Goal: Transaction & Acquisition: Purchase product/service

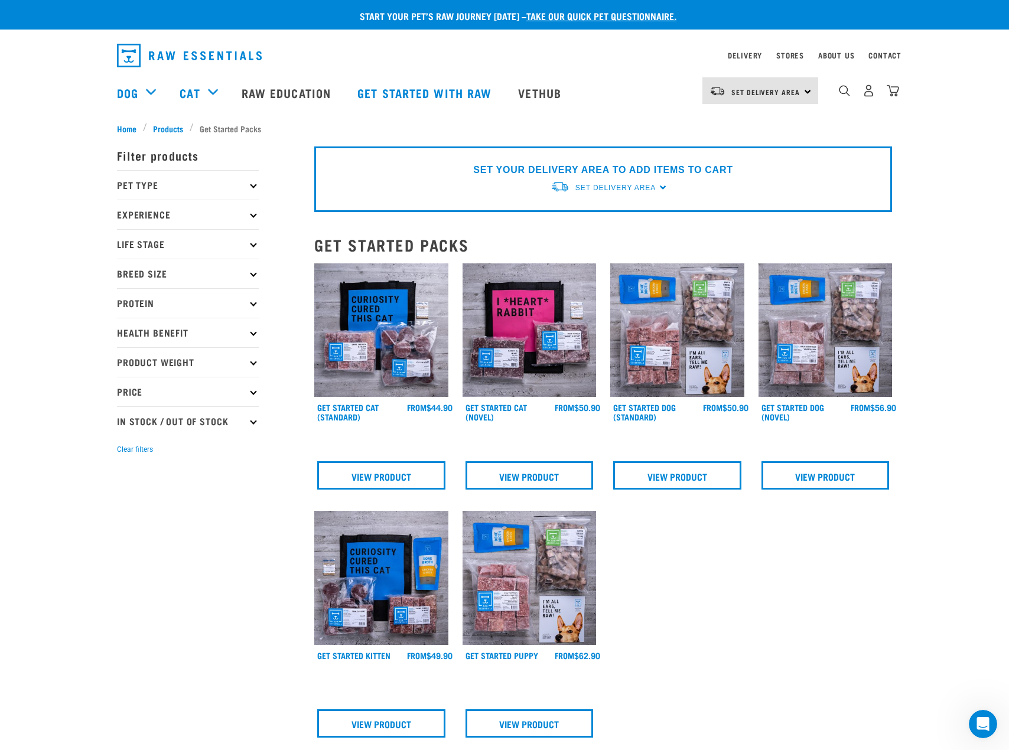
click at [243, 184] on p "Pet Type" at bounding box center [188, 185] width 142 height 30
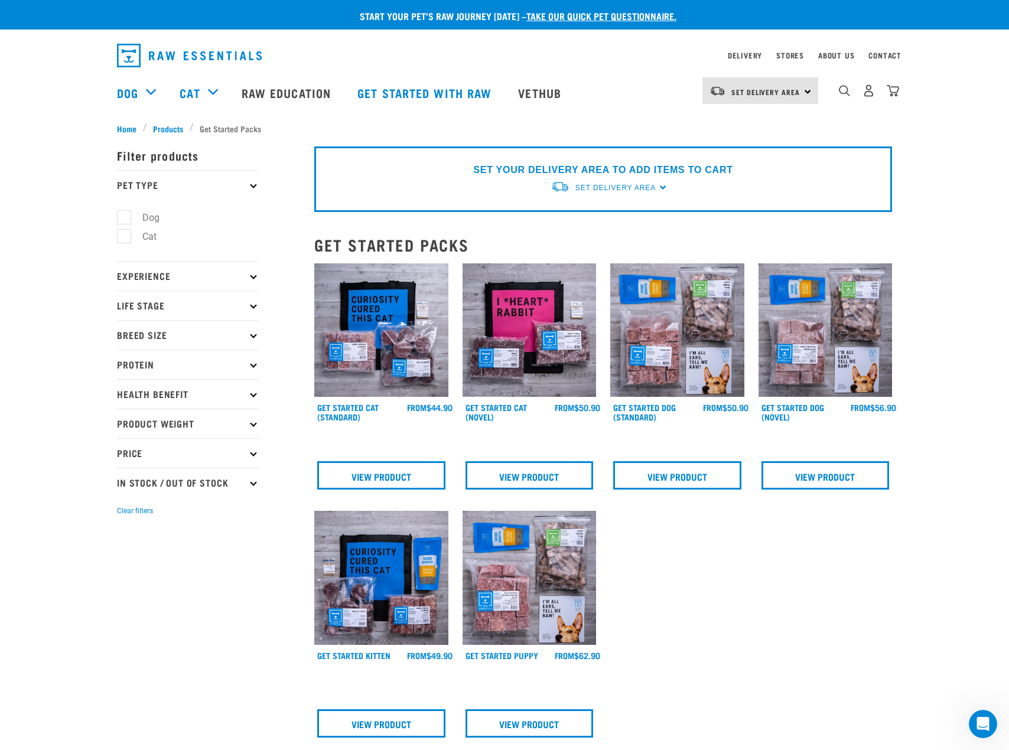
click at [157, 236] on label "Cat" at bounding box center [142, 236] width 38 height 15
click at [125, 236] on input "Cat" at bounding box center [121, 235] width 8 height 8
checkbox input "true"
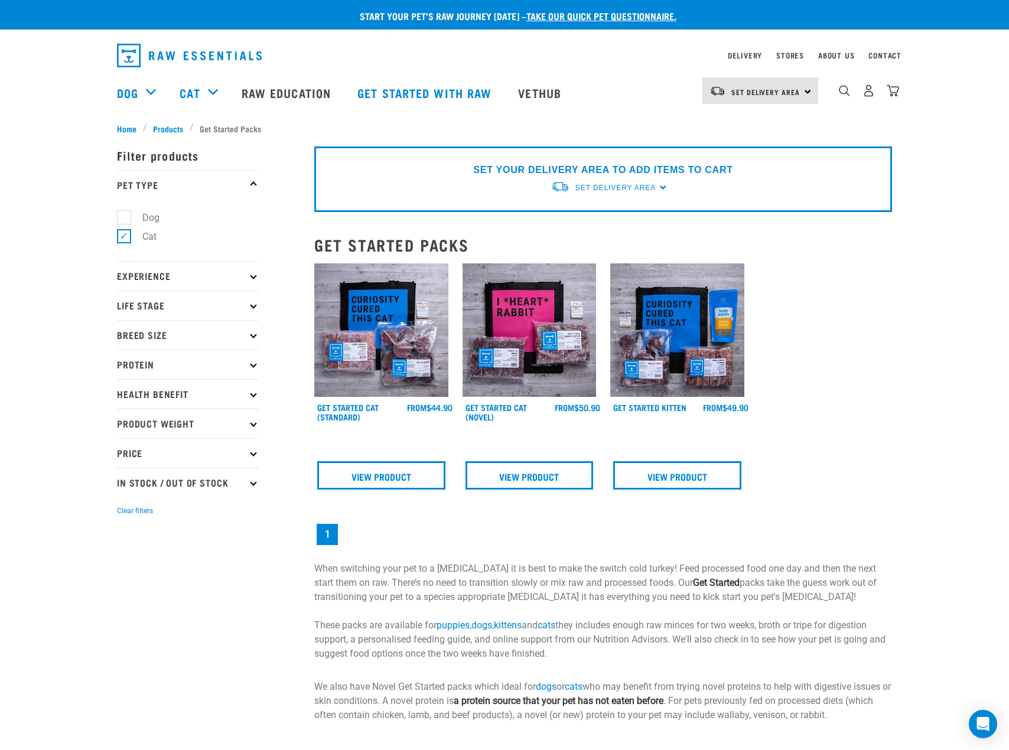
click at [181, 272] on p "Experience" at bounding box center [188, 276] width 142 height 30
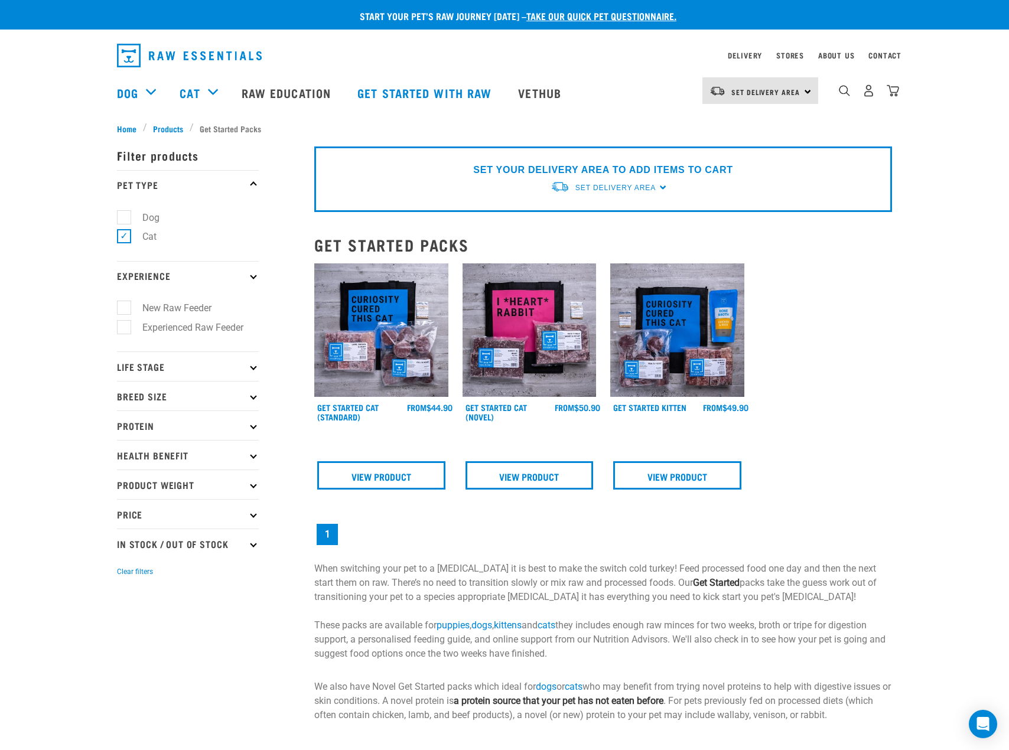
click at [144, 236] on label "Cat" at bounding box center [142, 236] width 38 height 15
click at [125, 236] on input "Cat" at bounding box center [121, 235] width 8 height 8
checkbox input "false"
click at [228, 366] on p "Life Stage" at bounding box center [188, 367] width 142 height 30
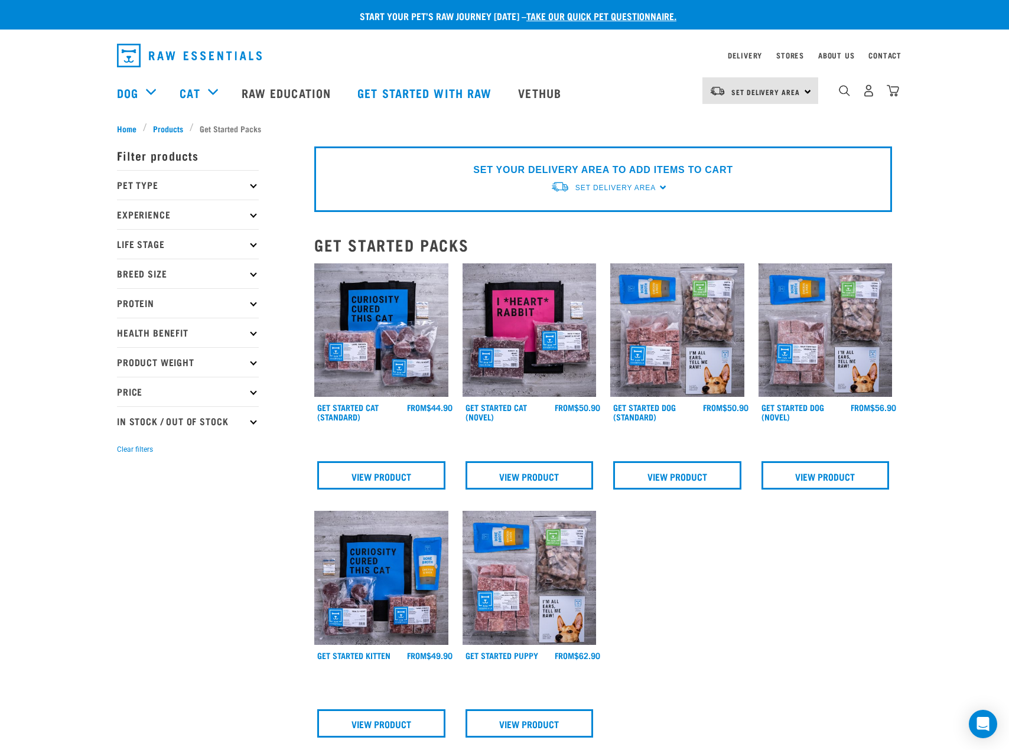
click at [184, 240] on p "Life Stage" at bounding box center [188, 244] width 142 height 30
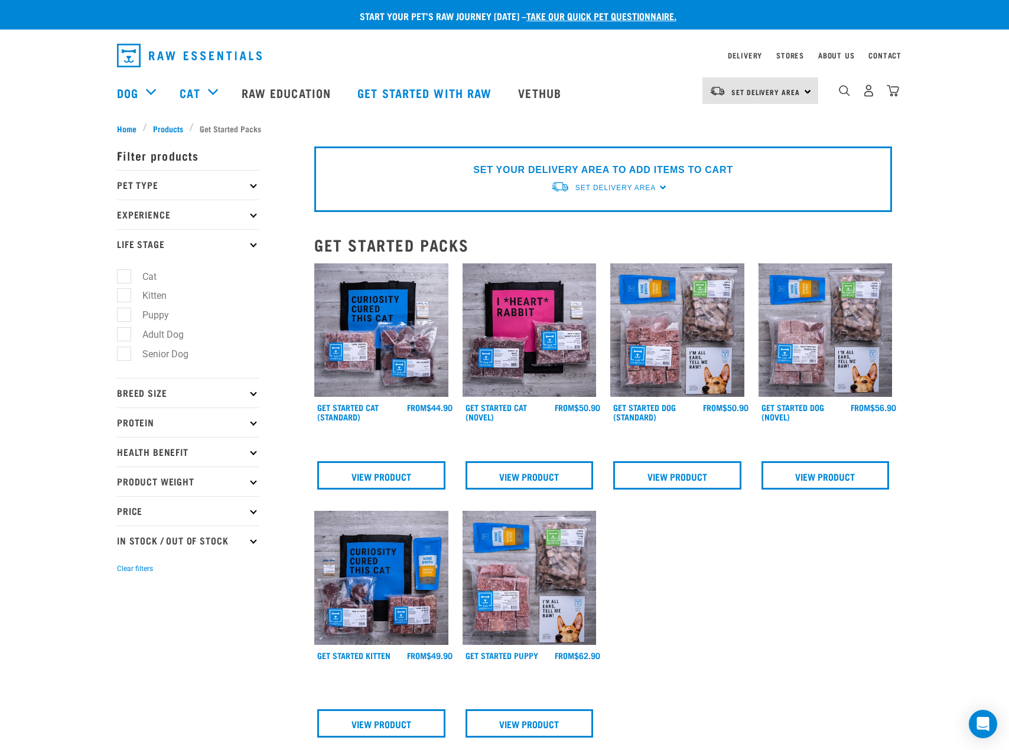
click at [154, 275] on label "Cat" at bounding box center [142, 276] width 38 height 15
click at [125, 275] on input "Cat" at bounding box center [121, 275] width 8 height 8
checkbox input "true"
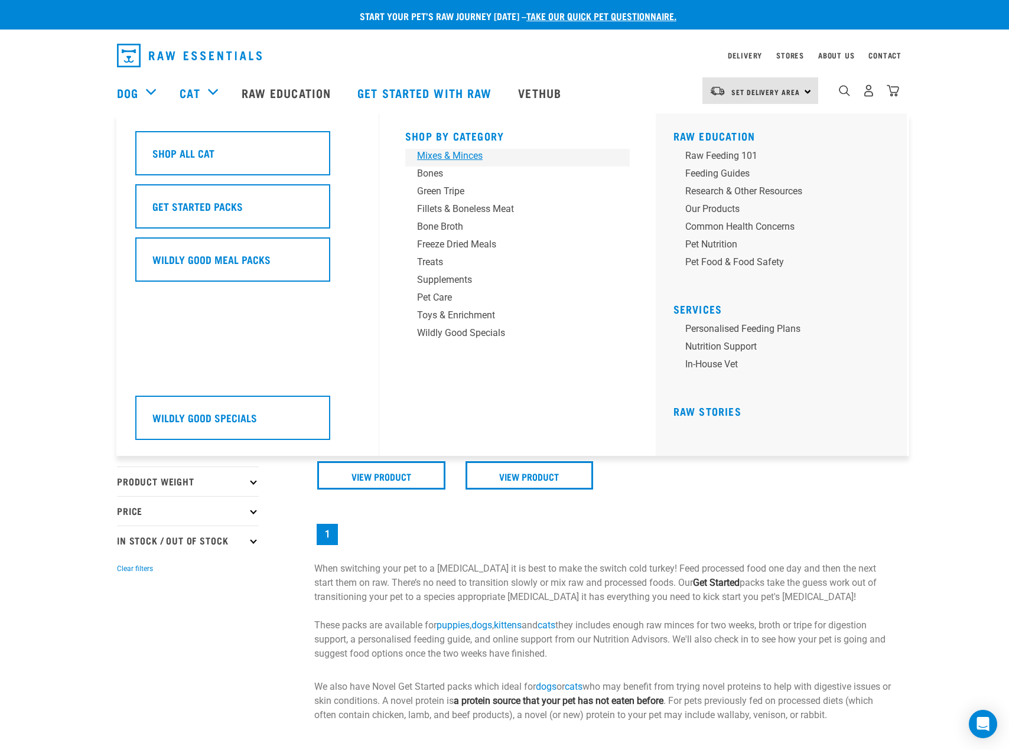
click at [473, 152] on div "Mixes & Minces" at bounding box center [509, 156] width 184 height 14
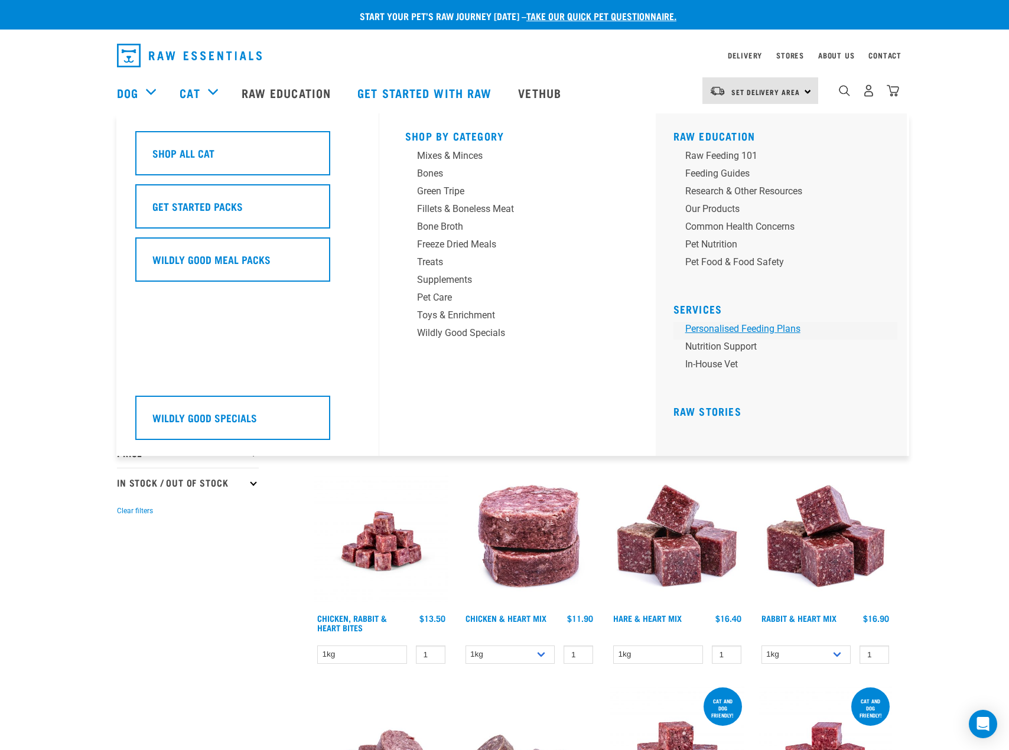
click at [724, 328] on link "Personalised Feeding Plans" at bounding box center [786, 331] width 225 height 18
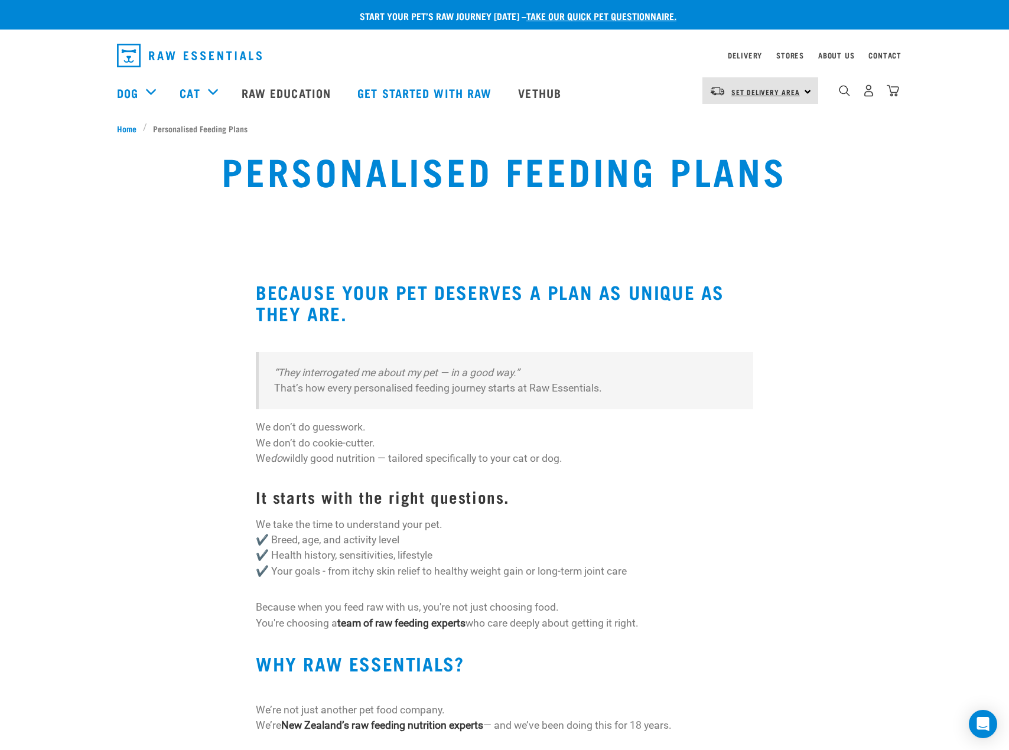
click at [765, 94] on span "Set Delivery Area" at bounding box center [765, 92] width 69 height 4
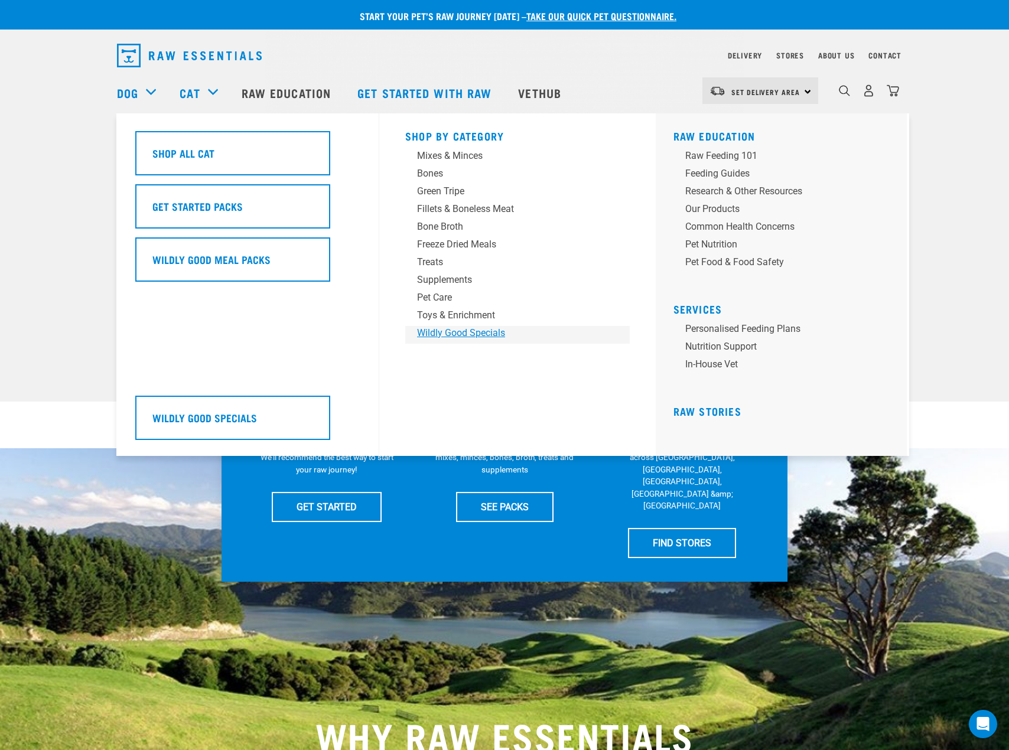
click at [500, 333] on div "Wildly Good Specials" at bounding box center [509, 333] width 184 height 14
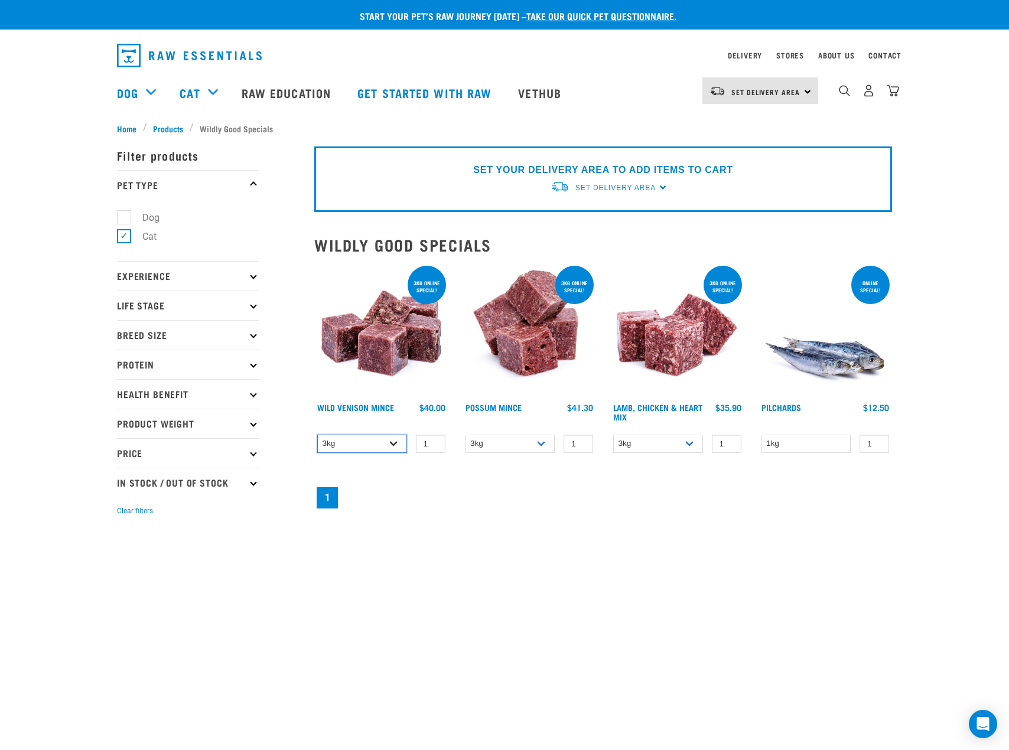
click at [397, 443] on select "3kg 1kg" at bounding box center [362, 444] width 90 height 18
select select "926"
click at [317, 435] on select "3kg 1kg" at bounding box center [362, 444] width 90 height 18
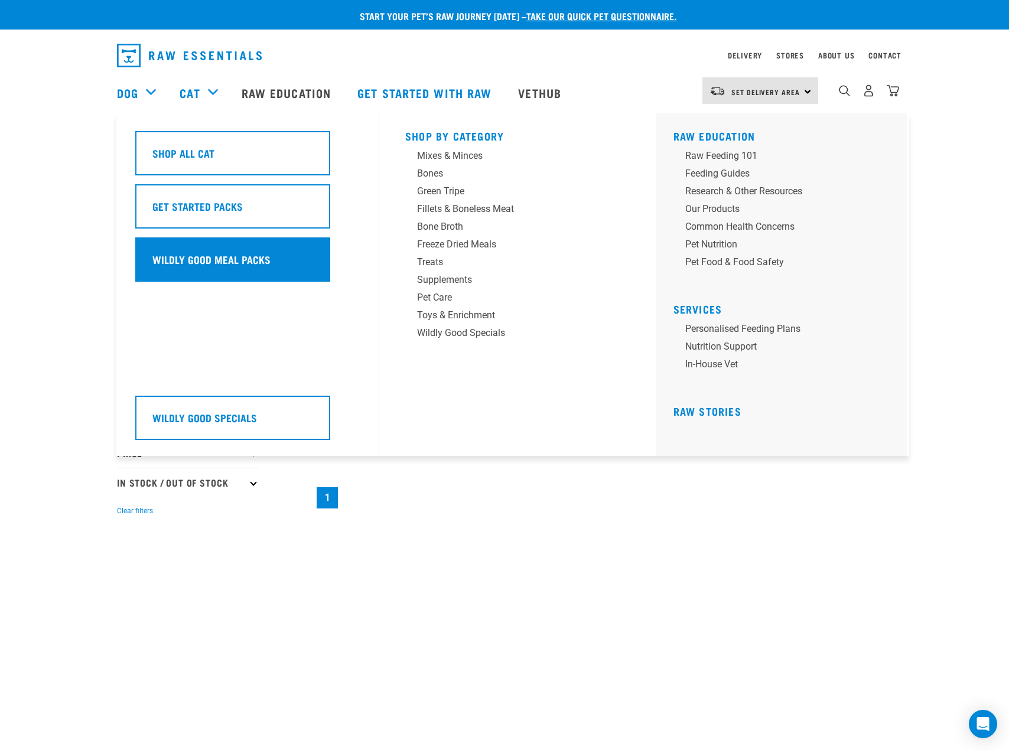
click at [300, 253] on div "Wildly Good Meal Packs" at bounding box center [232, 260] width 195 height 44
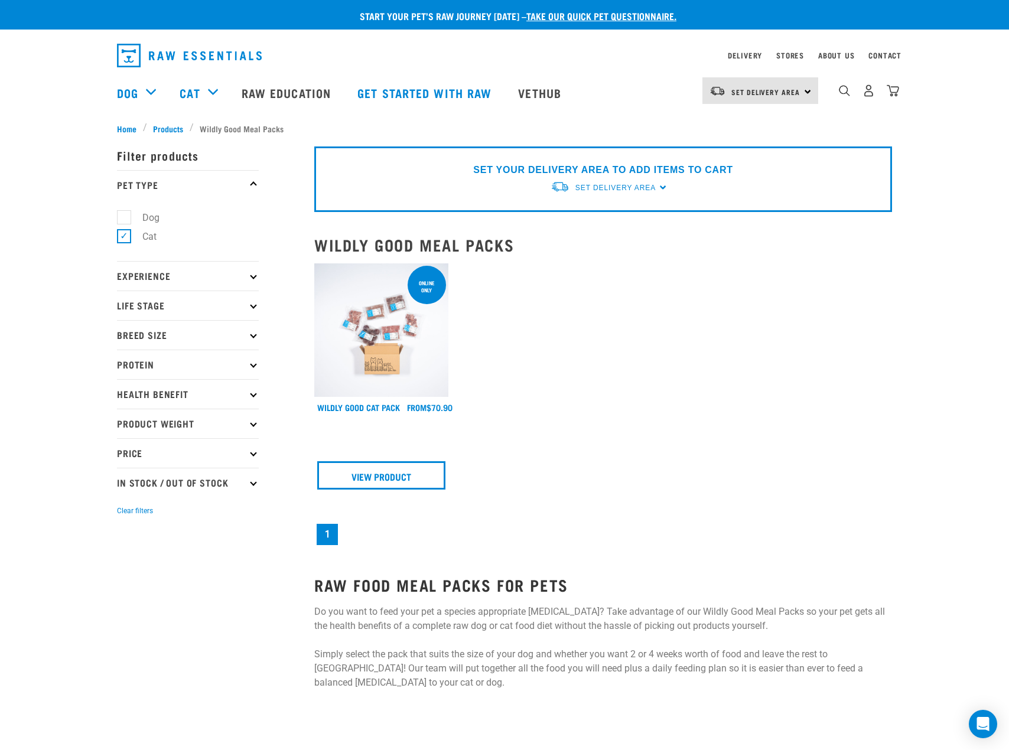
click at [405, 369] on img at bounding box center [381, 331] width 134 height 134
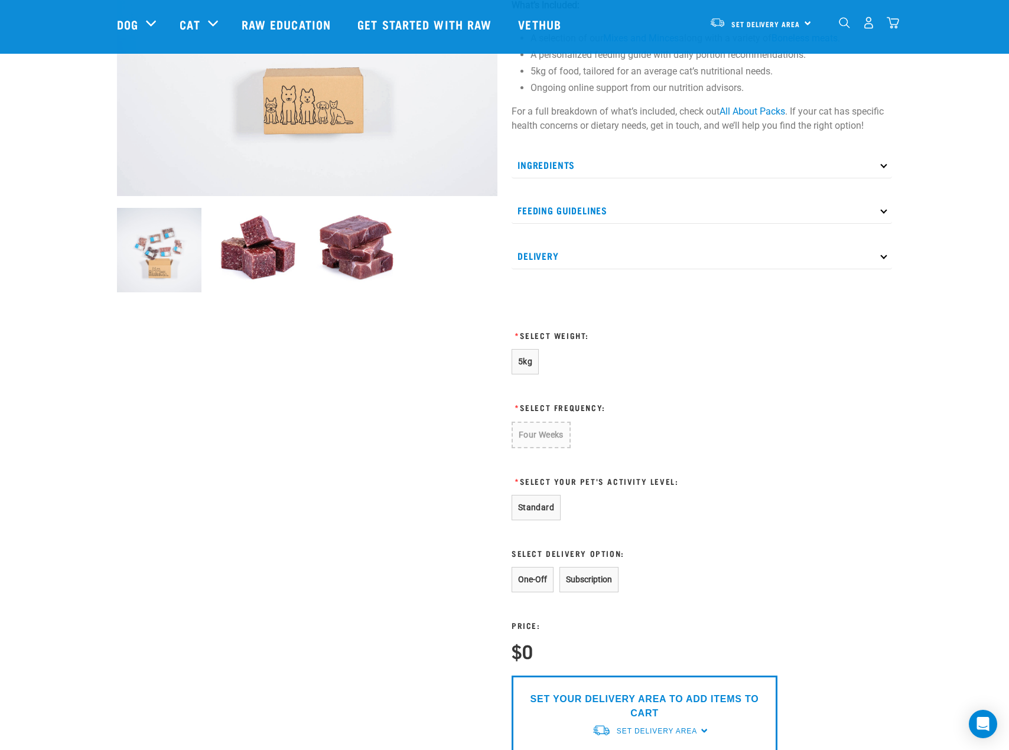
scroll to position [252, 0]
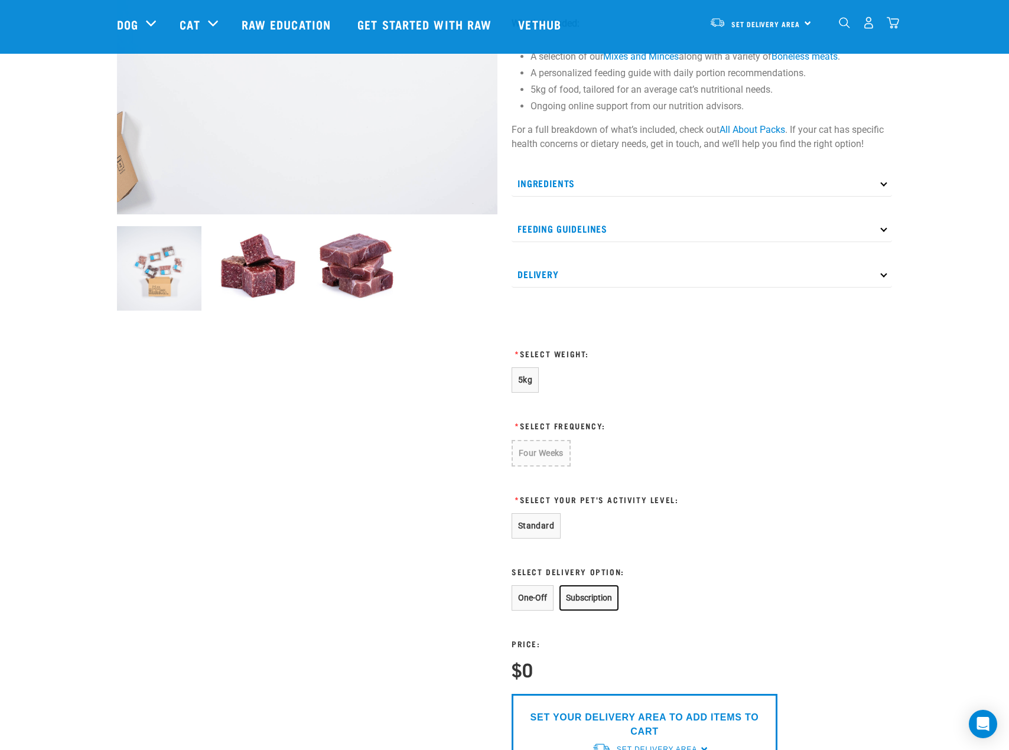
click at [581, 598] on button "Subscription" at bounding box center [589, 598] width 59 height 25
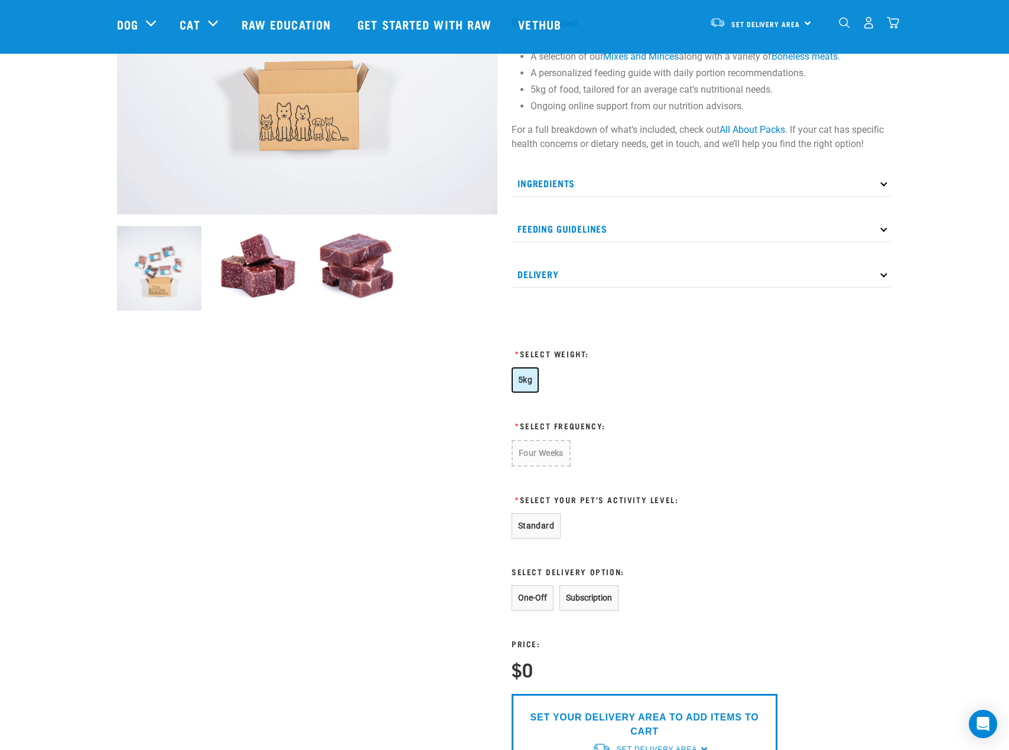
click at [522, 386] on button "5kg" at bounding box center [525, 379] width 27 height 25
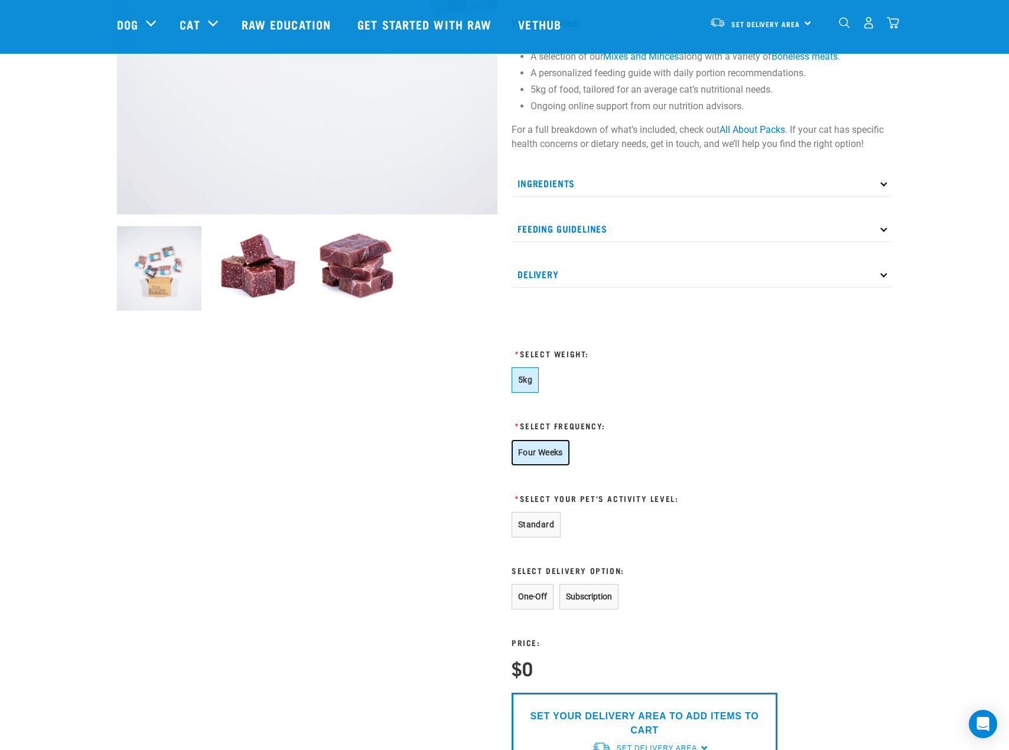
click at [556, 451] on button "Four Weeks" at bounding box center [541, 452] width 58 height 25
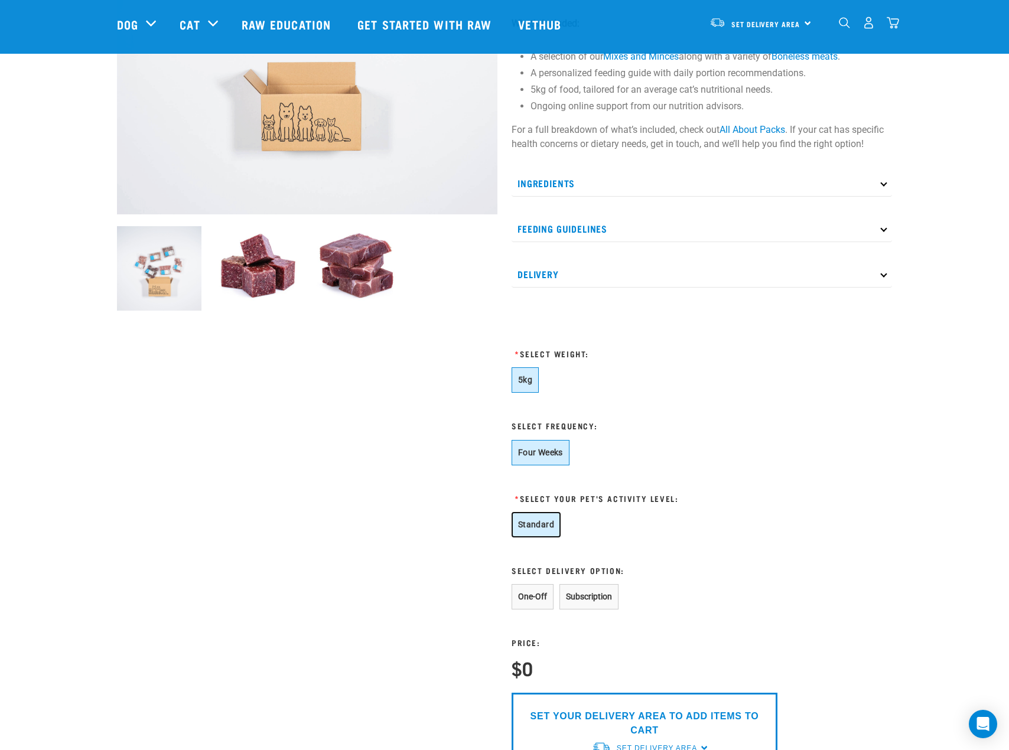
click at [527, 520] on button "Standard" at bounding box center [536, 524] width 49 height 25
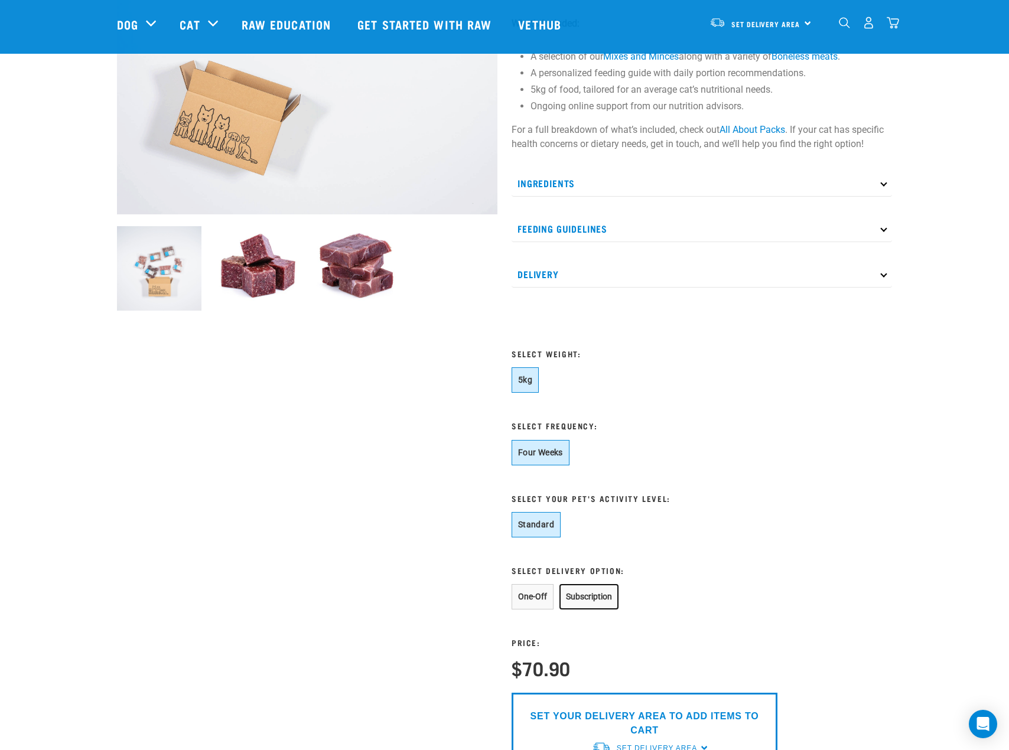
click at [592, 599] on button "Subscription" at bounding box center [589, 596] width 59 height 25
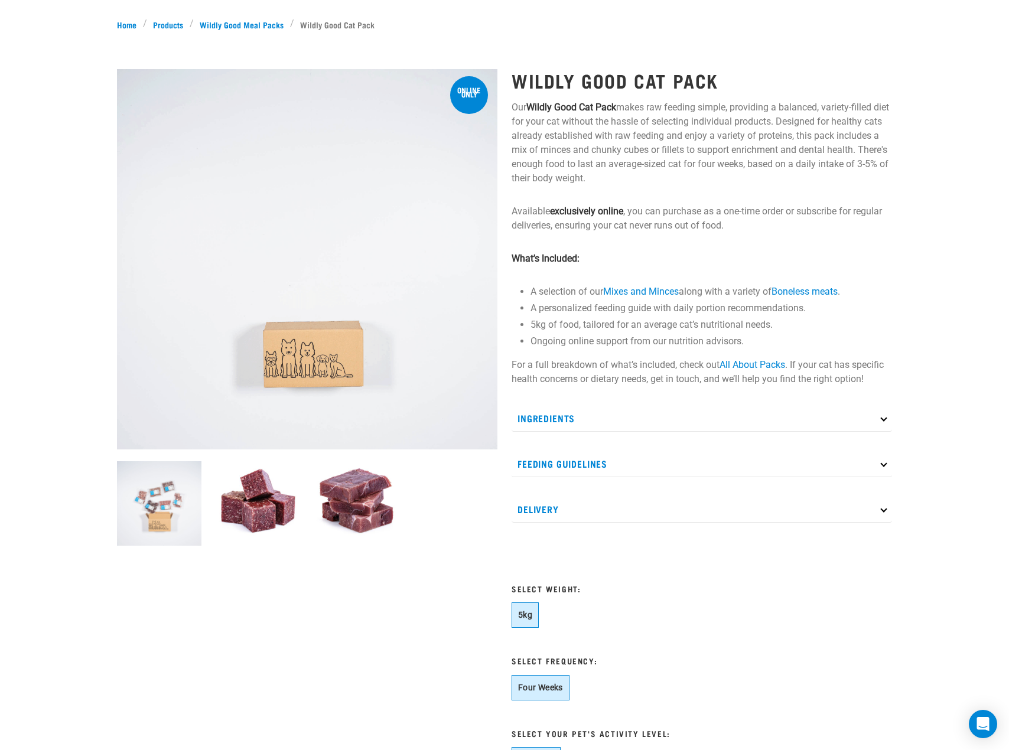
scroll to position [0, 0]
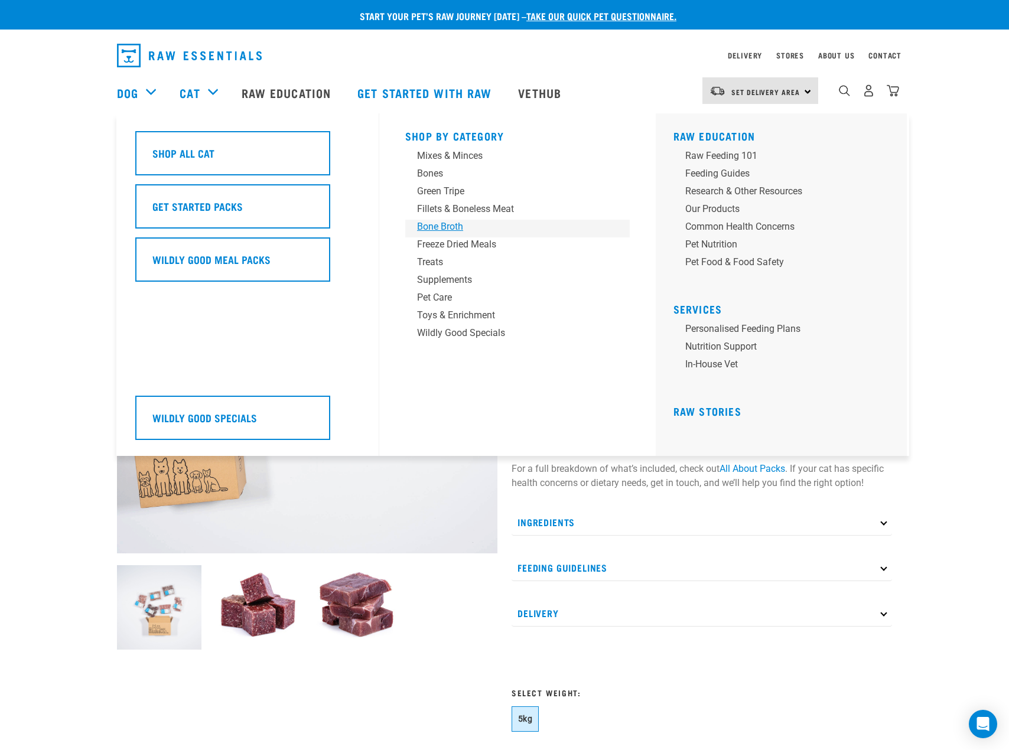
click at [442, 227] on div "Bone Broth" at bounding box center [509, 227] width 184 height 14
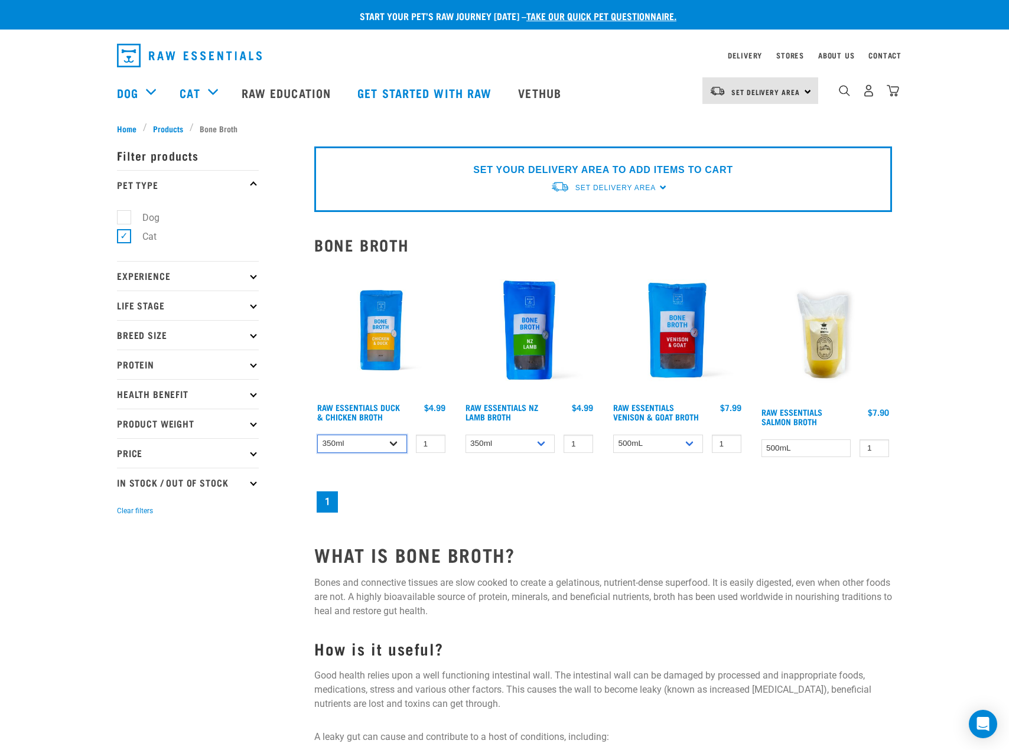
click at [402, 443] on select "350ml Bulk (40 pack)" at bounding box center [362, 444] width 90 height 18
click at [317, 435] on select "350ml Bulk (40 pack)" at bounding box center [362, 444] width 90 height 18
drag, startPoint x: 393, startPoint y: 442, endPoint x: 393, endPoint y: 452, distance: 10.0
click at [393, 442] on select "350ml Bulk (40 pack)" at bounding box center [362, 444] width 90 height 18
select select "948"
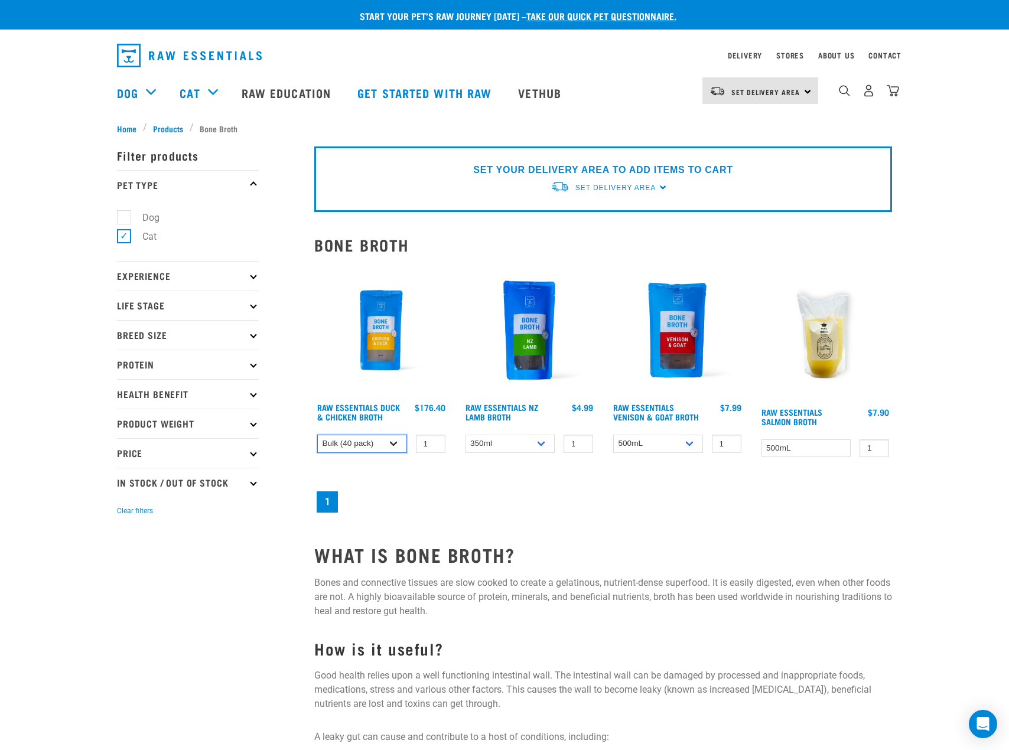
click at [317, 435] on select "350ml Bulk (40 pack)" at bounding box center [362, 444] width 90 height 18
click at [518, 496] on nav "1" at bounding box center [603, 502] width 578 height 26
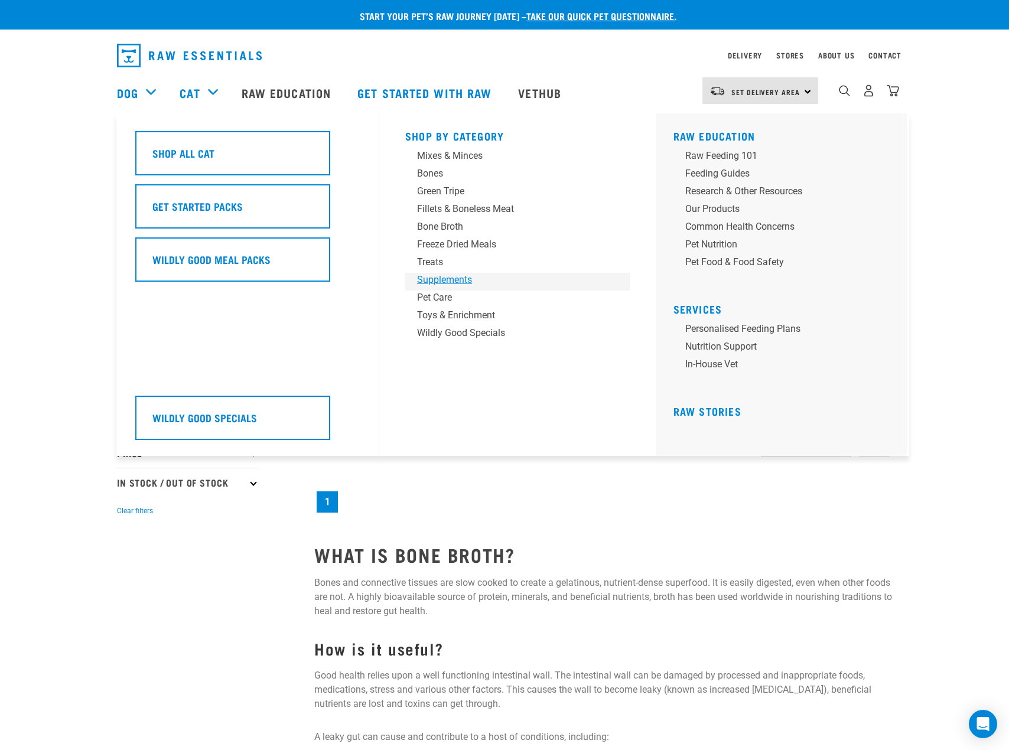
click at [460, 281] on div "Supplements" at bounding box center [509, 280] width 184 height 14
click at [437, 301] on div "Pet Care" at bounding box center [509, 298] width 184 height 14
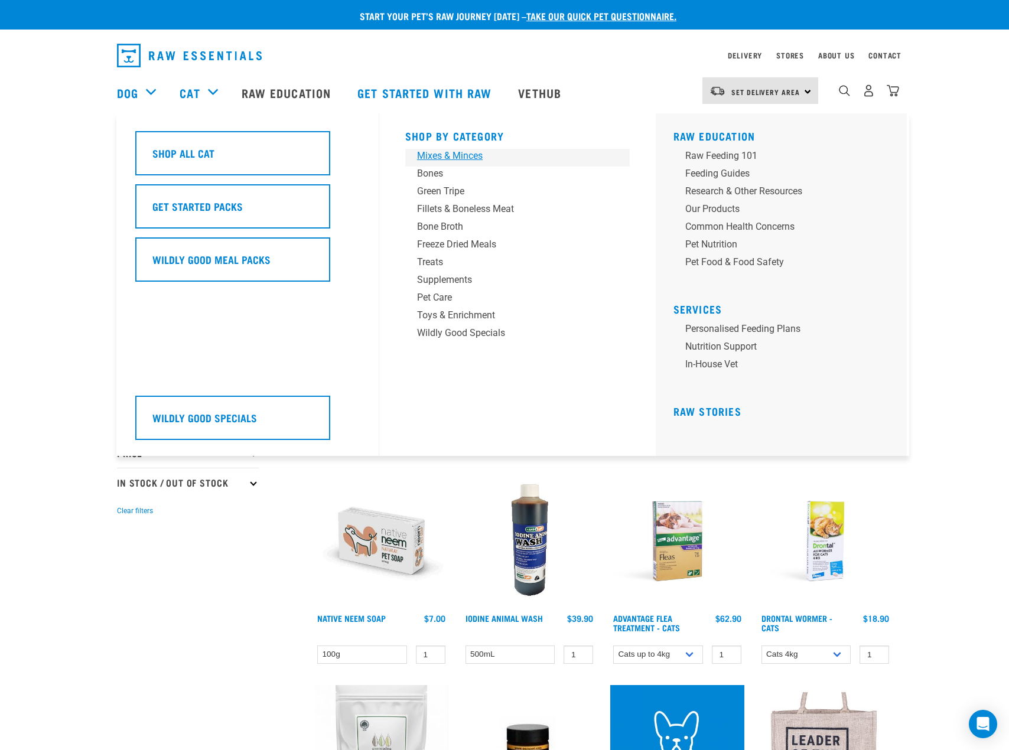
click at [458, 160] on div "Mixes & Minces" at bounding box center [509, 156] width 184 height 14
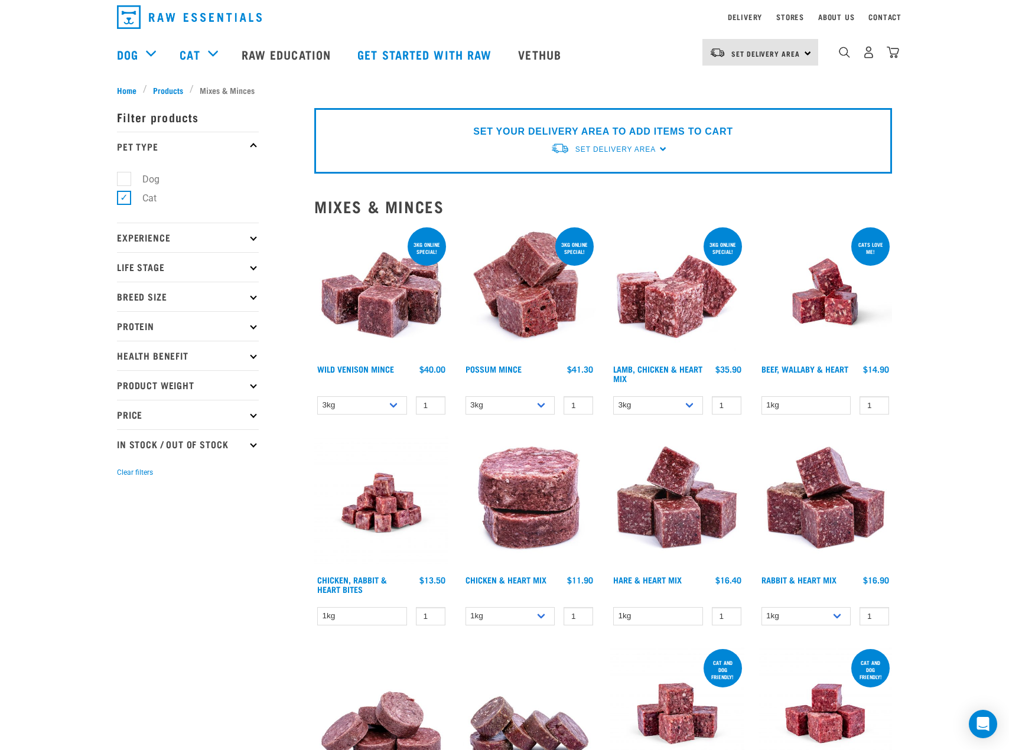
scroll to position [59, 0]
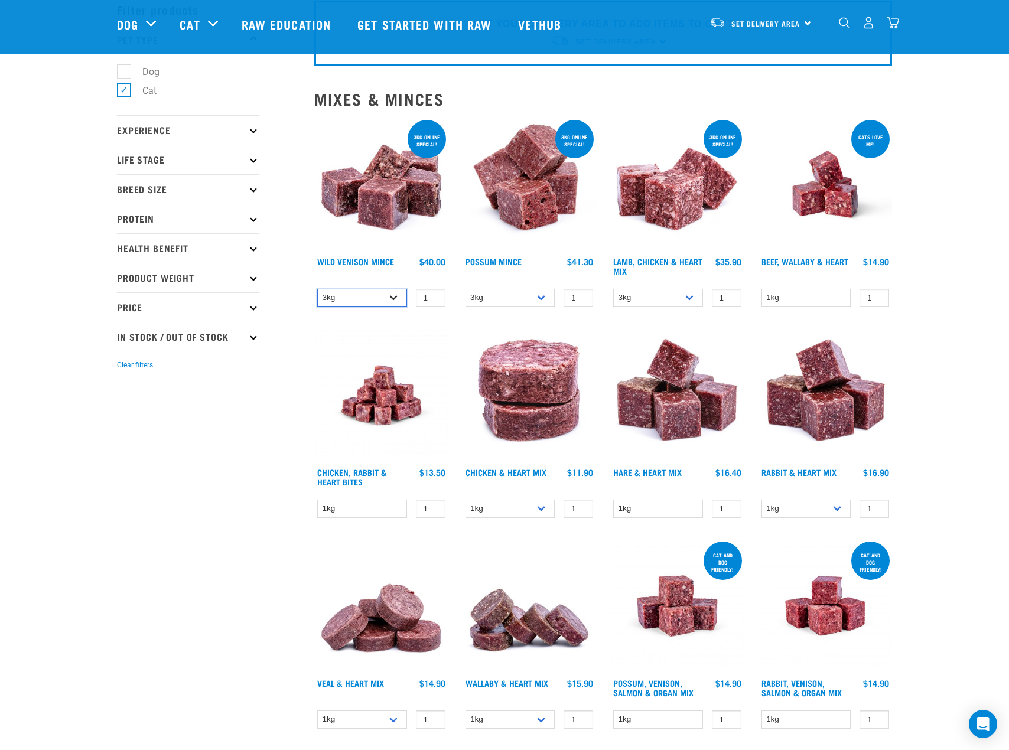
click at [384, 301] on select "3kg 1kg" at bounding box center [362, 298] width 90 height 18
select select "926"
click at [317, 289] on select "3kg 1kg" at bounding box center [362, 298] width 90 height 18
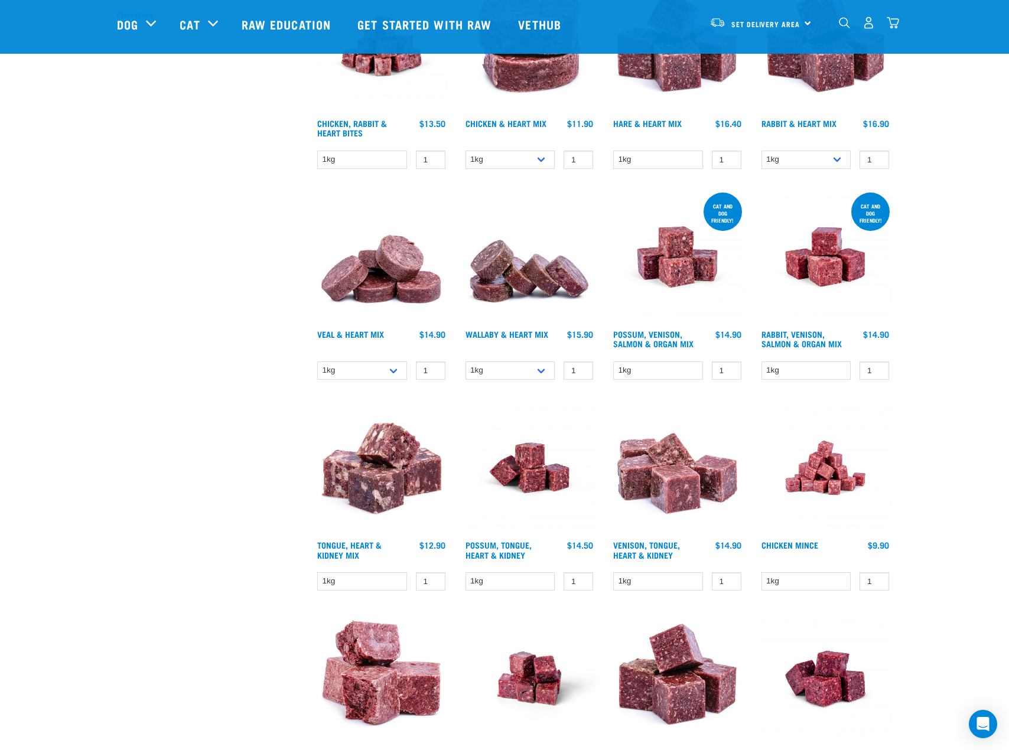
scroll to position [414, 0]
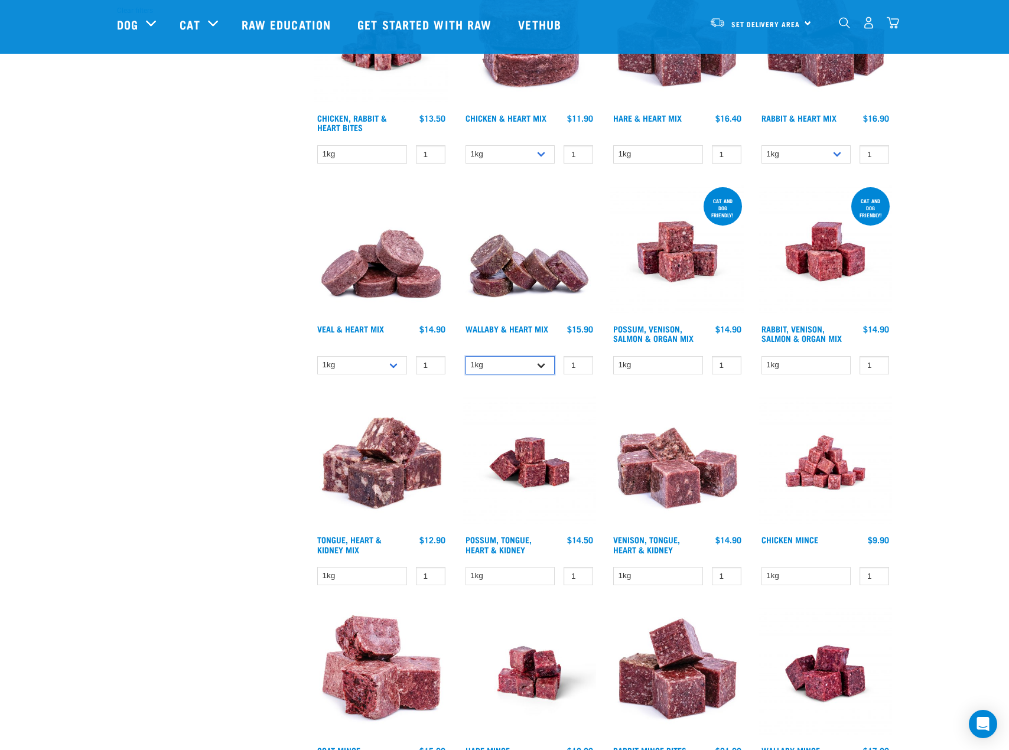
drag, startPoint x: 537, startPoint y: 363, endPoint x: 533, endPoint y: 374, distance: 11.4
click at [537, 363] on select "1kg 3kg" at bounding box center [511, 365] width 90 height 18
click at [466, 356] on select "1kg 3kg" at bounding box center [511, 365] width 90 height 18
click at [506, 371] on select "1kg 3kg" at bounding box center [511, 365] width 90 height 18
select select "765"
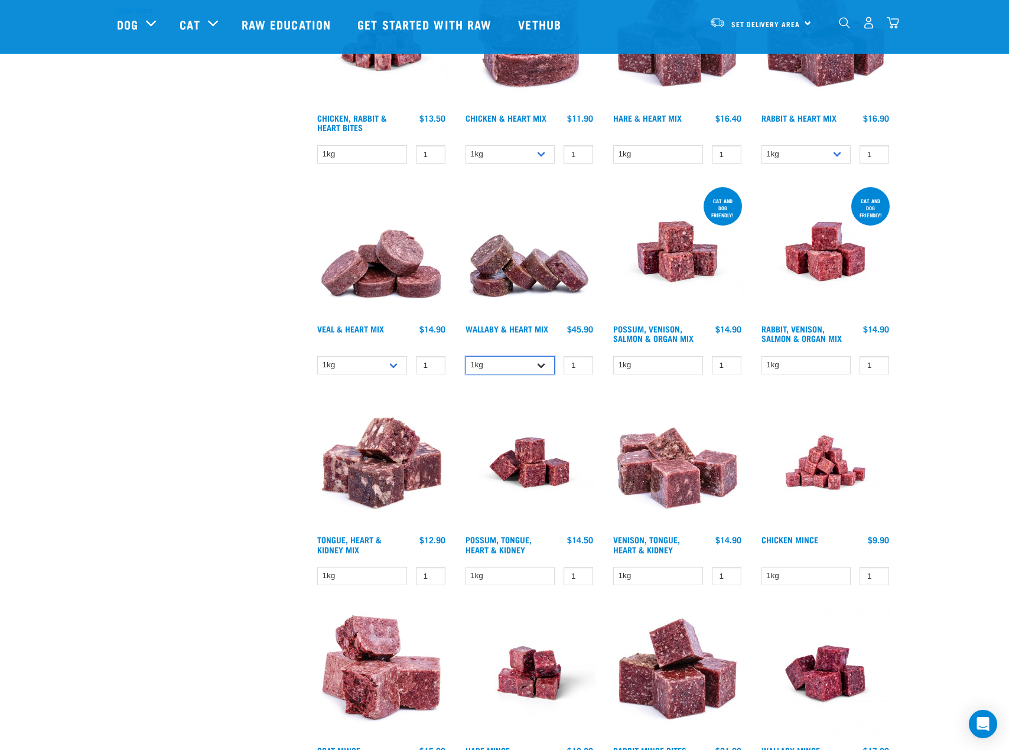
click at [466, 356] on select "1kg 3kg" at bounding box center [511, 365] width 90 height 18
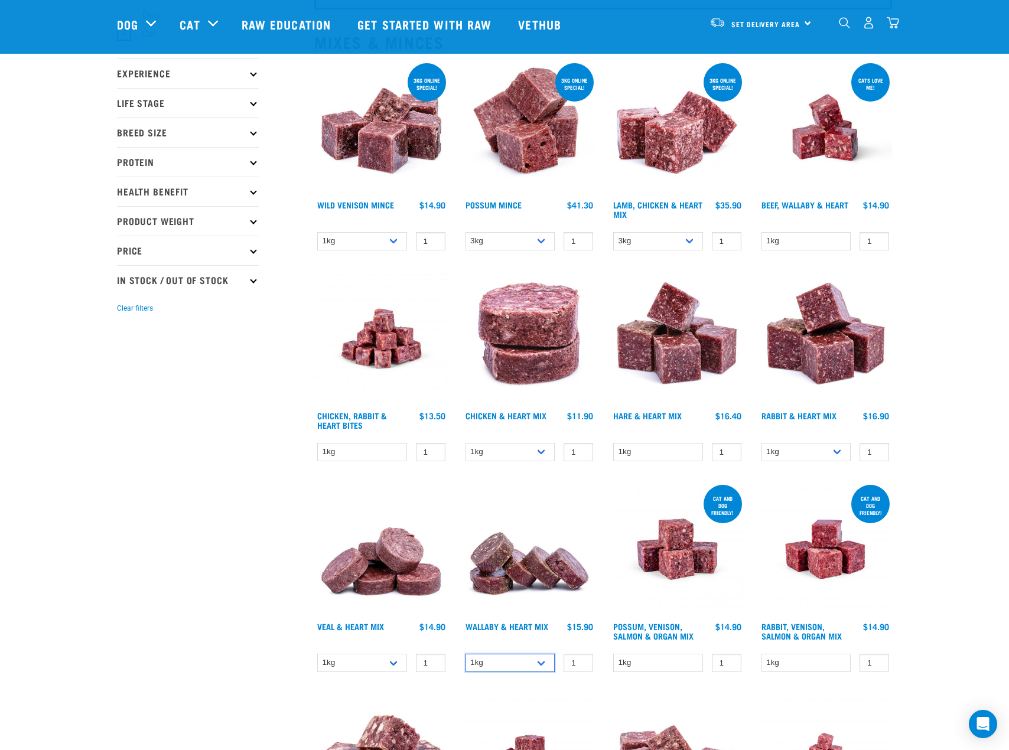
scroll to position [0, 0]
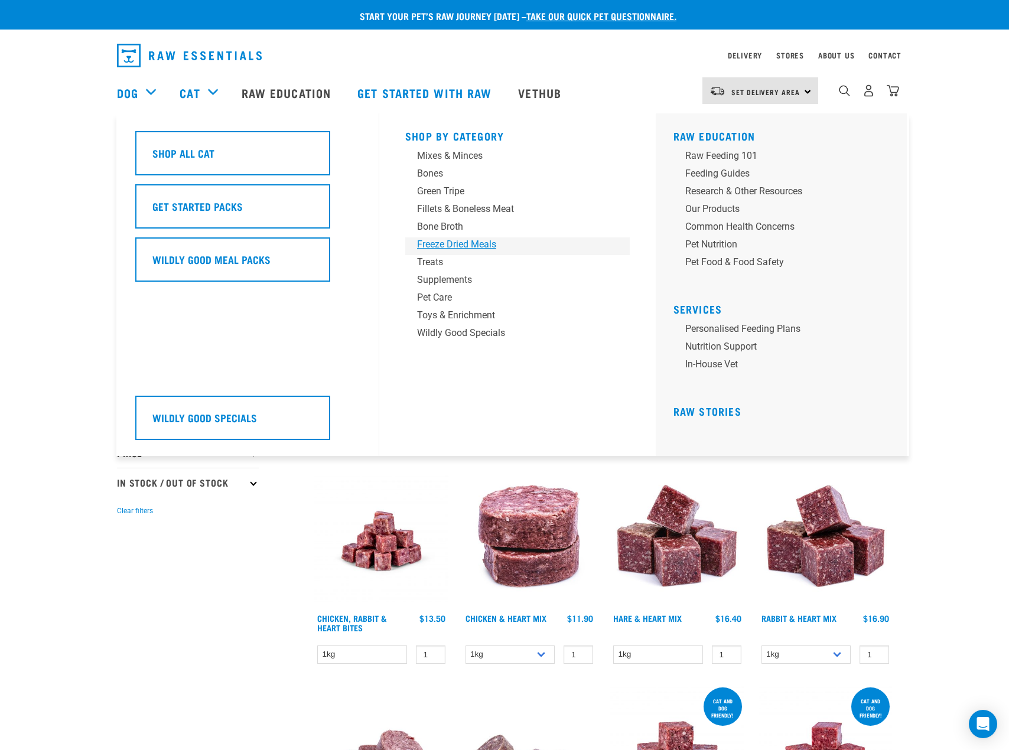
click at [447, 251] on div "Freeze Dried Meals" at bounding box center [509, 245] width 184 height 14
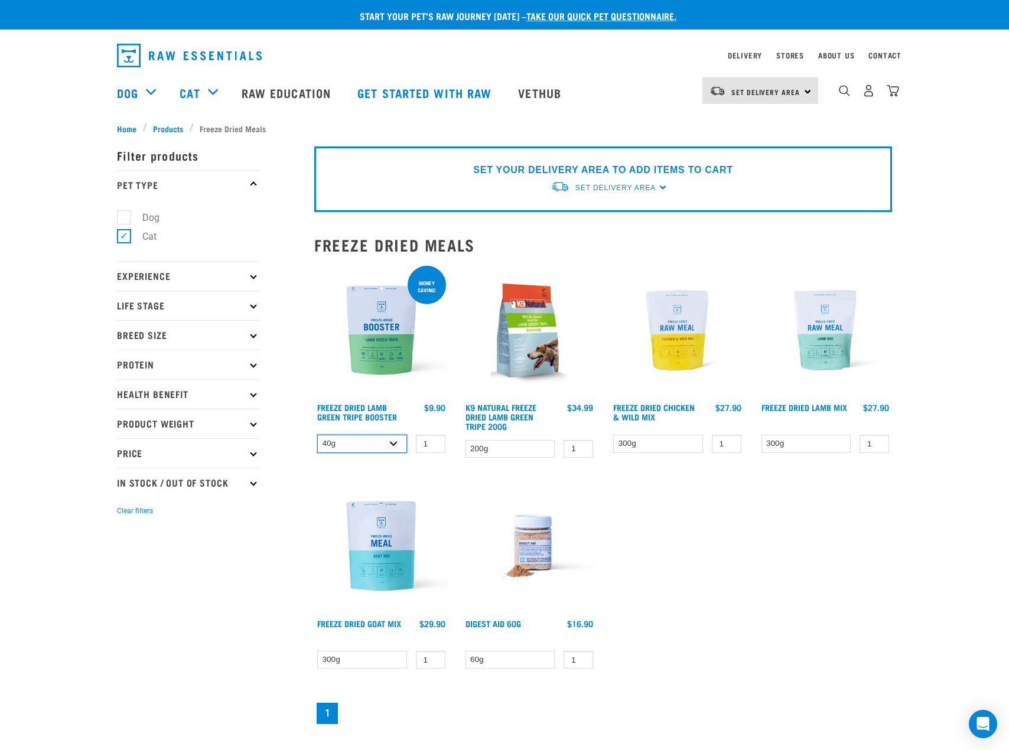
drag, startPoint x: 373, startPoint y: 449, endPoint x: 360, endPoint y: 453, distance: 13.5
click at [372, 452] on select "40g 200g" at bounding box center [362, 444] width 90 height 18
click at [317, 435] on select "40g 200g" at bounding box center [362, 444] width 90 height 18
click at [367, 435] on select "40g 200g" at bounding box center [362, 444] width 90 height 18
select select "626160"
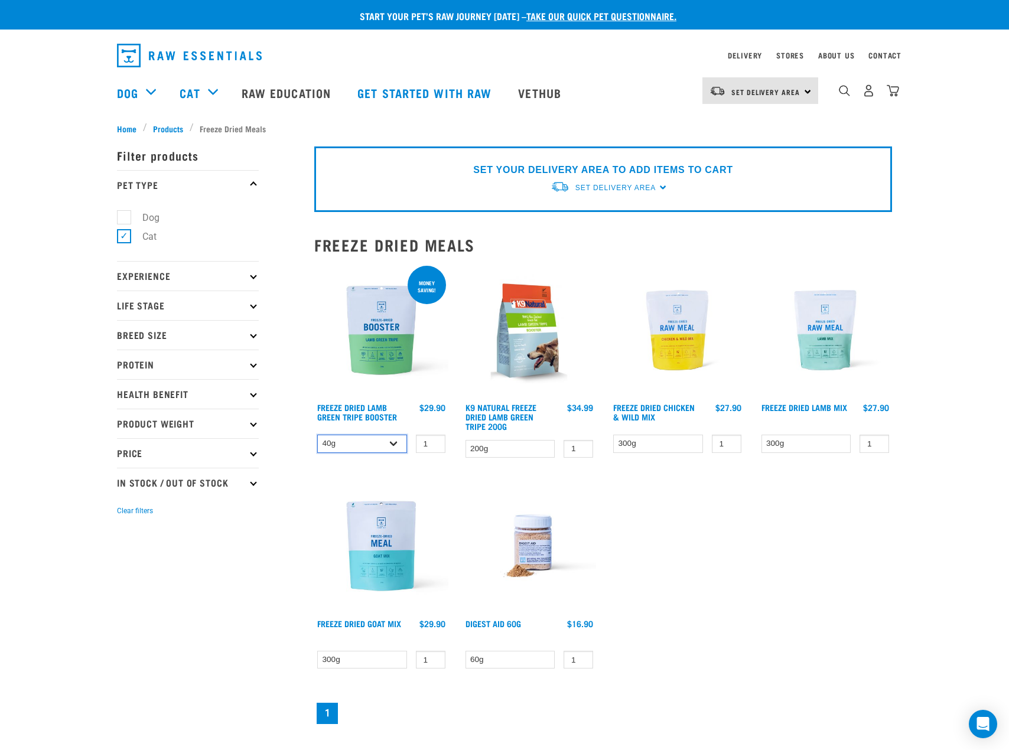
click at [317, 435] on select "40g 200g" at bounding box center [362, 444] width 90 height 18
